Goal: Check status

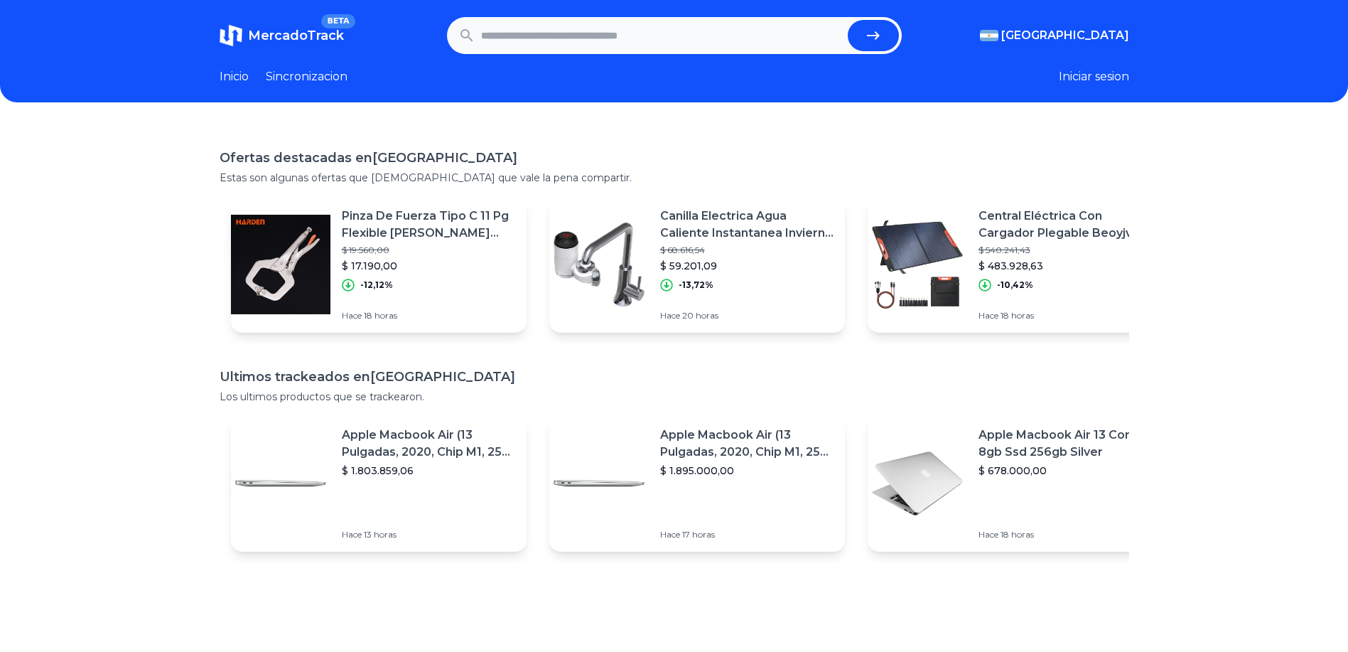
click at [568, 43] on input "text" at bounding box center [661, 35] width 361 height 31
paste input "**********"
click at [892, 41] on button "submit" at bounding box center [873, 35] width 51 height 31
type input "**********"
